Goal: Task Accomplishment & Management: Complete application form

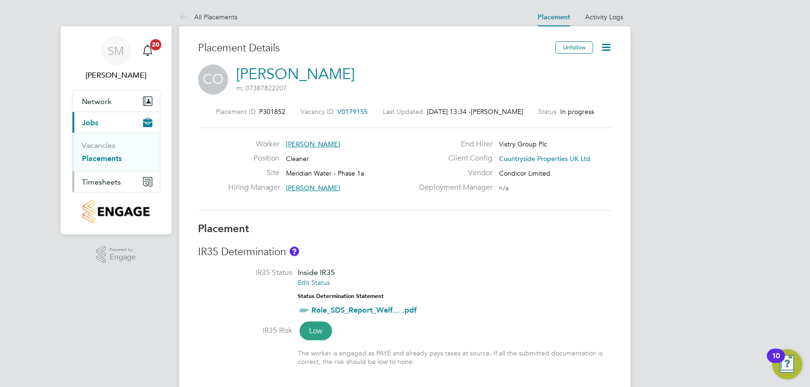
click at [111, 180] on span "Timesheets" at bounding box center [101, 181] width 39 height 9
click at [95, 164] on link "Timesheets" at bounding box center [101, 166] width 39 height 9
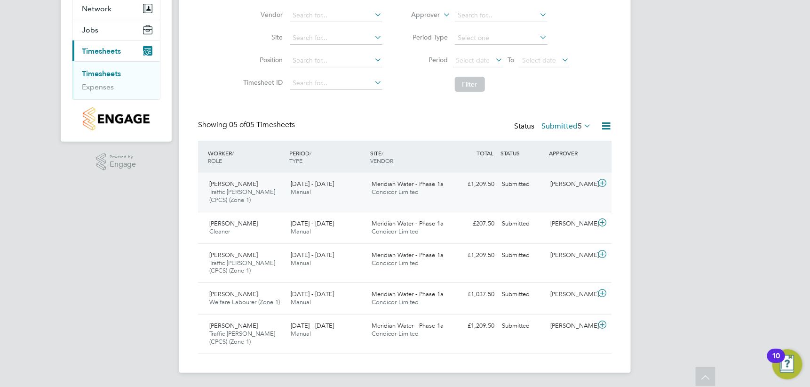
click at [602, 182] on icon at bounding box center [602, 183] width 12 height 8
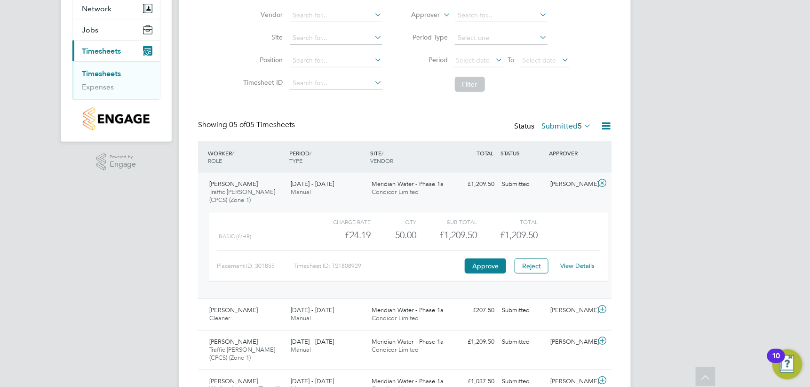
scroll to position [140, 0]
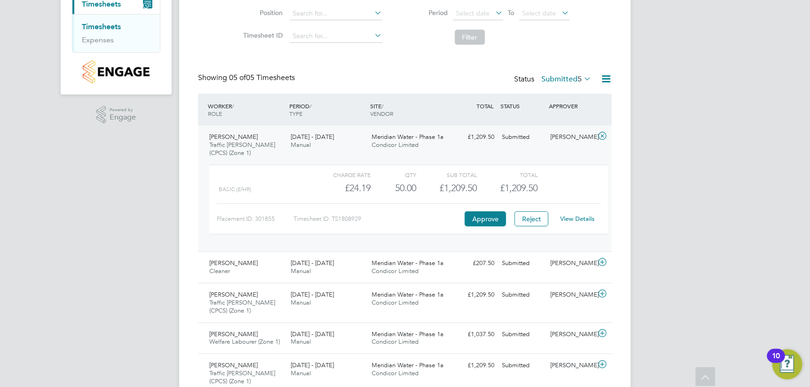
click at [574, 218] on link "View Details" at bounding box center [578, 218] width 34 height 8
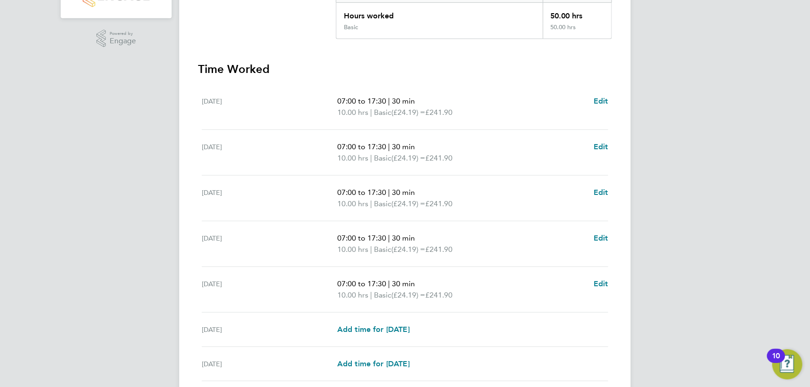
scroll to position [235, 0]
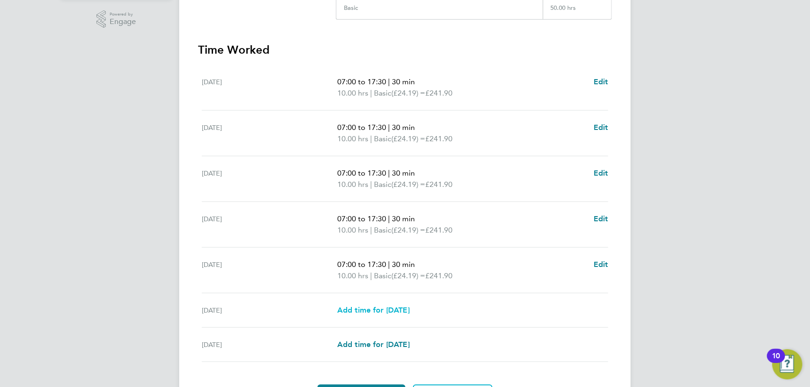
click at [366, 308] on span "Add time for Sat 23 Aug" at bounding box center [373, 309] width 72 height 9
select select "30"
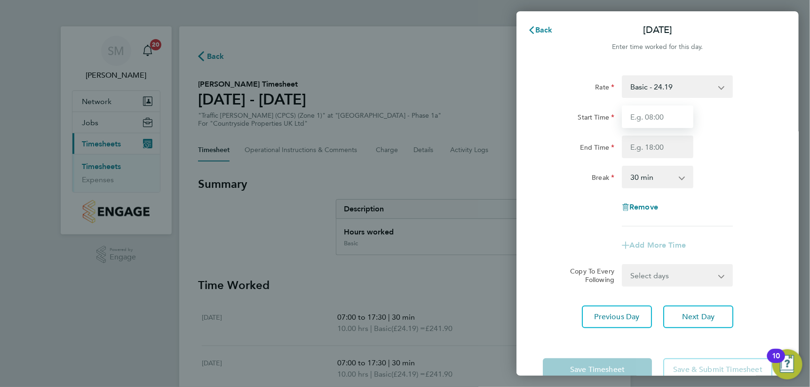
click at [667, 119] on input "Start Time" at bounding box center [657, 116] width 71 height 23
type input "08:00"
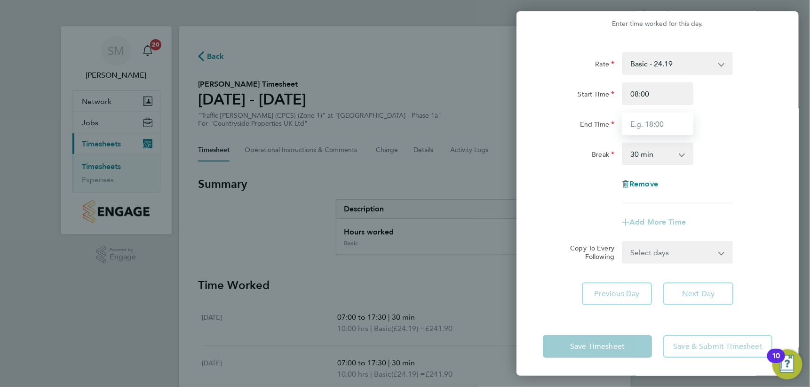
click at [674, 125] on input "End Time" at bounding box center [657, 123] width 71 height 23
click at [664, 122] on input "End Time" at bounding box center [657, 123] width 71 height 23
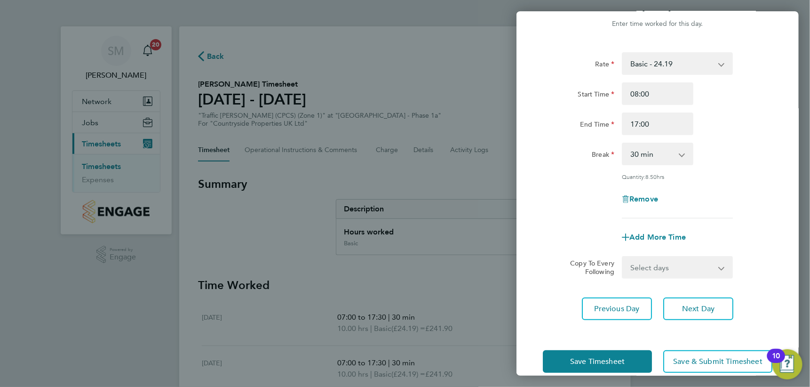
click at [718, 150] on div "Break 0 min 15 min 30 min 45 min 60 min 75 min 90 min" at bounding box center [657, 153] width 237 height 23
click at [682, 153] on app-icon-cross-button at bounding box center [686, 153] width 11 height 21
click at [680, 154] on select "0 min 15 min 30 min 45 min 60 min 75 min 90 min" at bounding box center [652, 153] width 58 height 21
click at [681, 154] on div "0 min 15 min 30 min 45 min 60 min 75 min 90 min" at bounding box center [657, 153] width 71 height 23
click at [681, 154] on app-icon-cross-button at bounding box center [686, 153] width 11 height 21
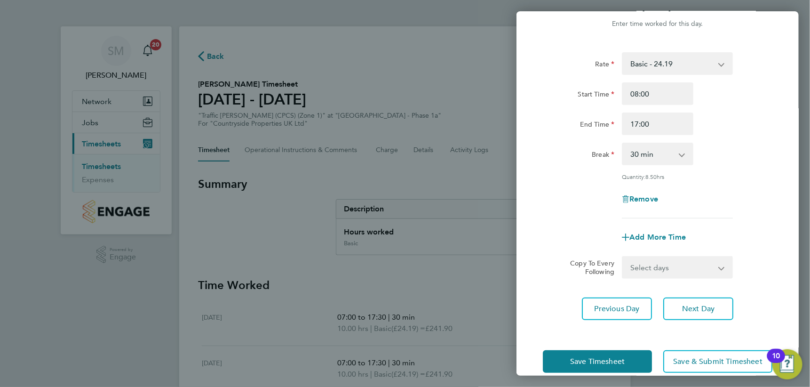
click at [681, 154] on app-icon-cross-button at bounding box center [686, 153] width 11 height 21
click at [737, 151] on div "Break 0 min 15 min 30 min 45 min 60 min 75 min 90 min" at bounding box center [657, 153] width 237 height 23
click at [656, 121] on input "17:00" at bounding box center [657, 123] width 71 height 23
type input "17:30"
click at [739, 143] on div "Break 0 min 15 min 30 min 45 min 60 min 75 min 90 min" at bounding box center [657, 153] width 237 height 23
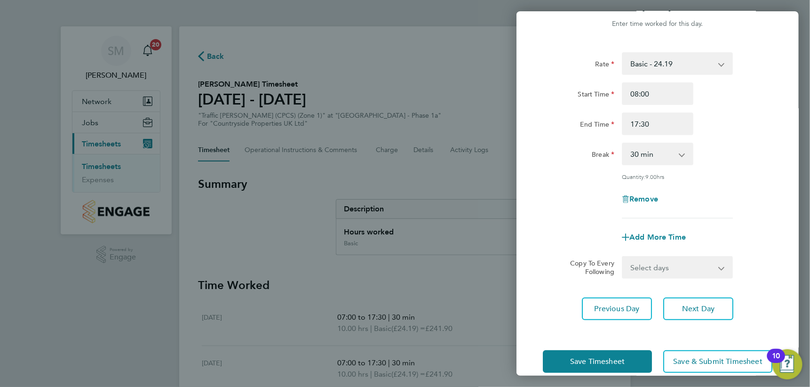
scroll to position [38, 0]
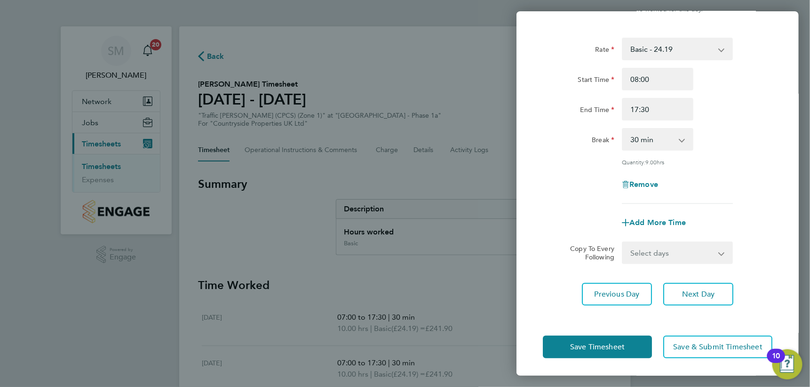
click at [705, 173] on div "Remove" at bounding box center [657, 184] width 237 height 23
click at [629, 344] on button "Save Timesheet" at bounding box center [597, 346] width 109 height 23
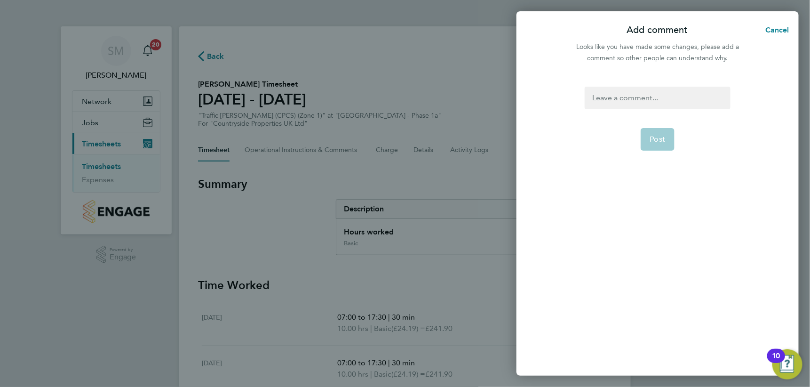
click at [623, 97] on div at bounding box center [657, 98] width 145 height 23
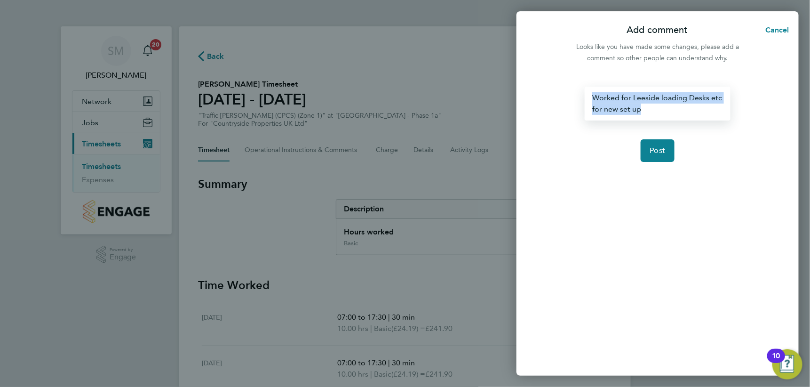
drag, startPoint x: 664, startPoint y: 112, endPoint x: 585, endPoint y: 97, distance: 80.4
click at [585, 97] on div "Worked for Leeside loading Desks etc for new set up" at bounding box center [657, 104] width 145 height 34
copy div "Worked for Leeside loading Desks etc for new set up"
click at [667, 150] on button "Post" at bounding box center [657, 150] width 34 height 23
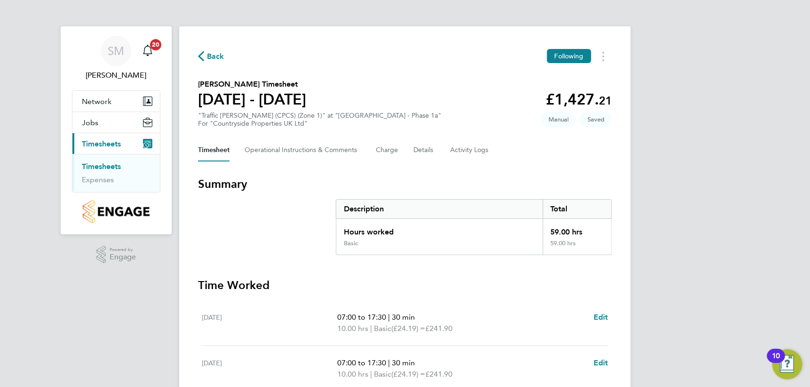
click at [72, 133] on button "Current page: Timesheets" at bounding box center [115, 143] width 87 height 21
